Goal: Task Accomplishment & Management: Manage account settings

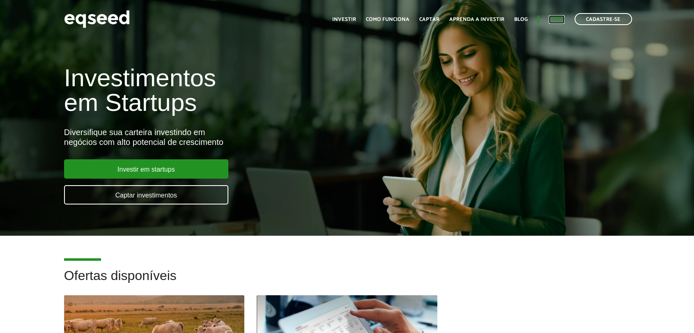
click at [558, 19] on link "Login" at bounding box center [557, 19] width 16 height 5
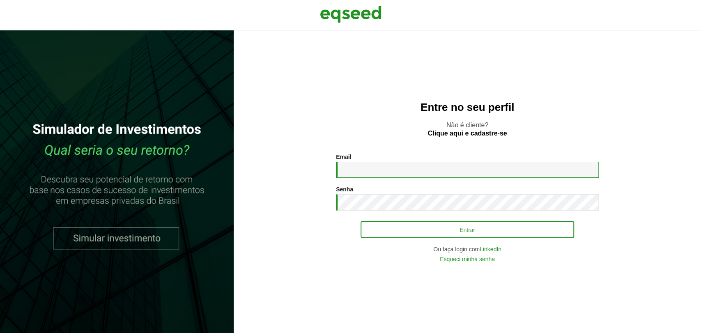
type input "**********"
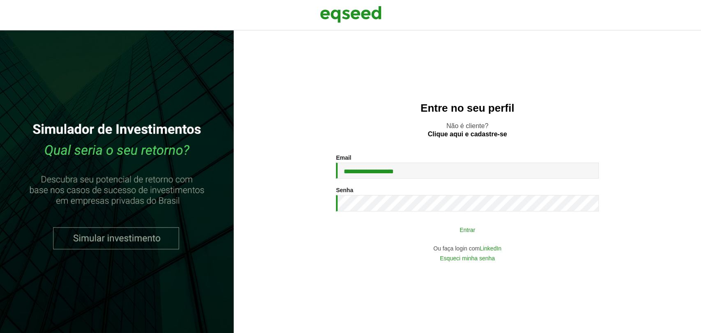
click at [415, 228] on button "Entrar" at bounding box center [468, 230] width 214 height 16
